Goal: Information Seeking & Learning: Learn about a topic

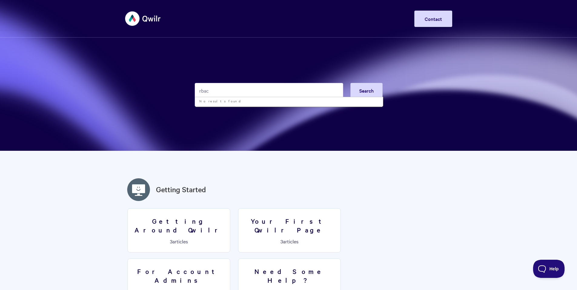
type input "rbac"
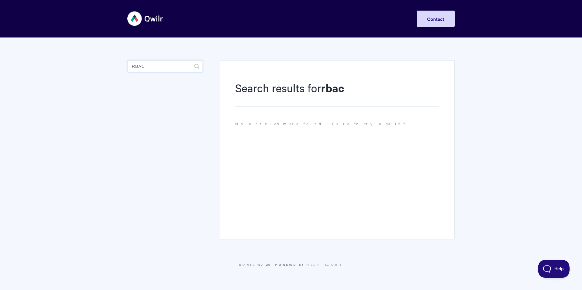
click at [157, 68] on input "rbac" at bounding box center [164, 66] width 75 height 12
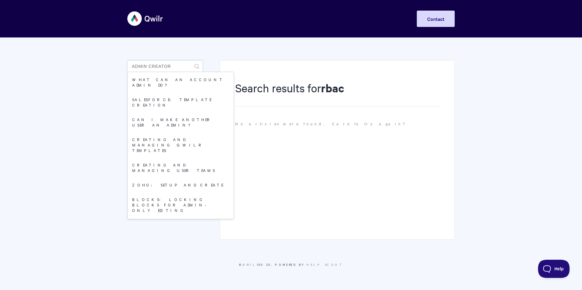
type input "admin creator"
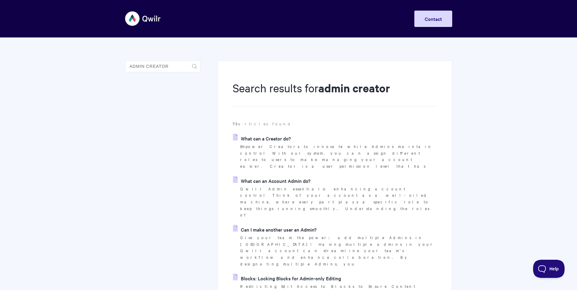
click at [269, 139] on link "What can a Creator do?" at bounding box center [262, 138] width 58 height 9
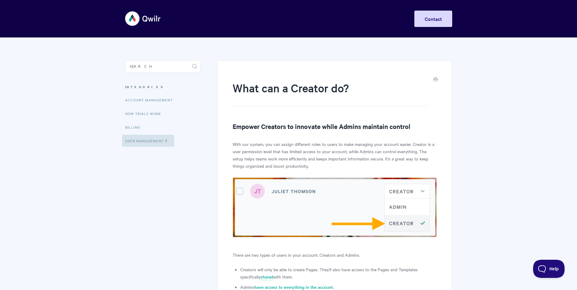
click at [278, 170] on article "What can a Creator do? Empower Creators to innovate while Admins maintain contr…" at bounding box center [335, 261] width 204 height 362
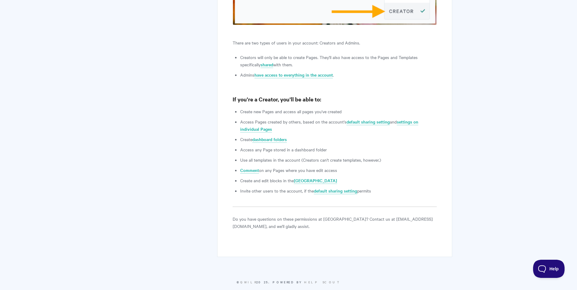
scroll to position [209, 0]
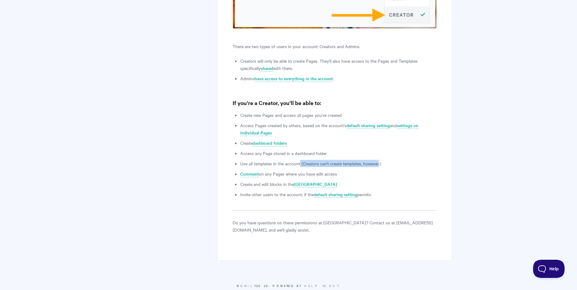
drag, startPoint x: 379, startPoint y: 164, endPoint x: 300, endPoint y: 164, distance: 79.4
click at [300, 164] on li "Use all templates in the account (Creators can't create templates, however.)" at bounding box center [338, 163] width 196 height 7
drag, startPoint x: 238, startPoint y: 184, endPoint x: 344, endPoint y: 190, distance: 106.7
click at [344, 190] on article "What can a Creator do? Empower Creators to innovate while Admins maintain contr…" at bounding box center [335, 53] width 204 height 362
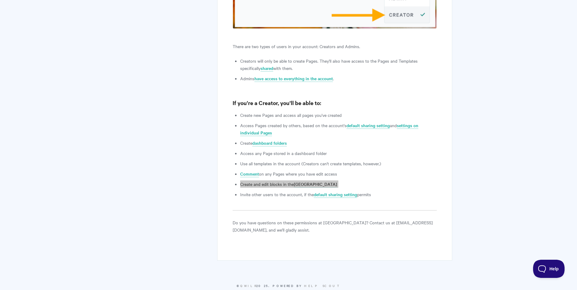
scroll to position [205, 0]
